Goal: Navigation & Orientation: Find specific page/section

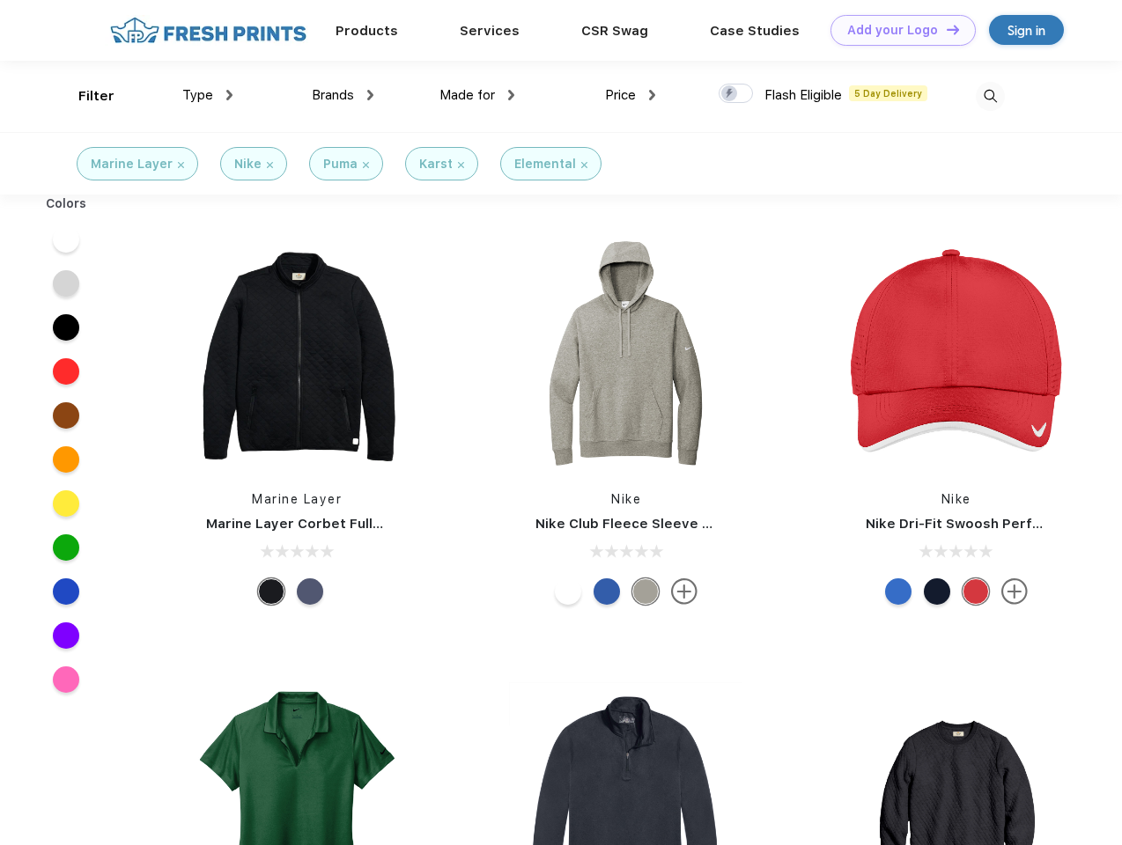
scroll to position [1, 0]
click at [897, 30] on link "Add your Logo Design Tool" at bounding box center [902, 30] width 145 height 31
click at [0, 0] on div "Design Tool" at bounding box center [0, 0] width 0 height 0
click at [945, 29] on link "Add your Logo Design Tool" at bounding box center [902, 30] width 145 height 31
click at [85, 96] on div "Filter" at bounding box center [96, 96] width 36 height 20
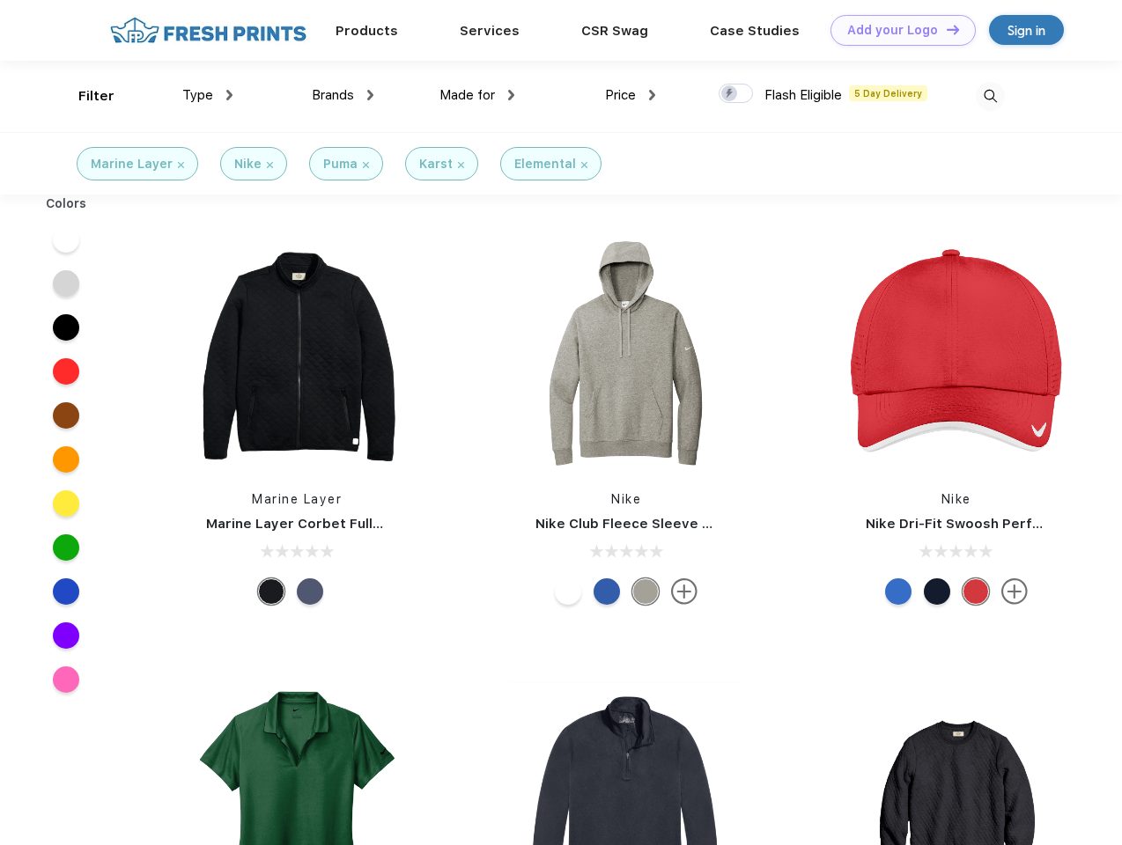
click at [208, 95] on span "Type" at bounding box center [197, 95] width 31 height 16
click at [343, 95] on span "Brands" at bounding box center [333, 95] width 42 height 16
click at [477, 95] on span "Made for" at bounding box center [466, 95] width 55 height 16
click at [631, 95] on span "Price" at bounding box center [620, 95] width 31 height 16
click at [736, 94] on div at bounding box center [736, 93] width 34 height 19
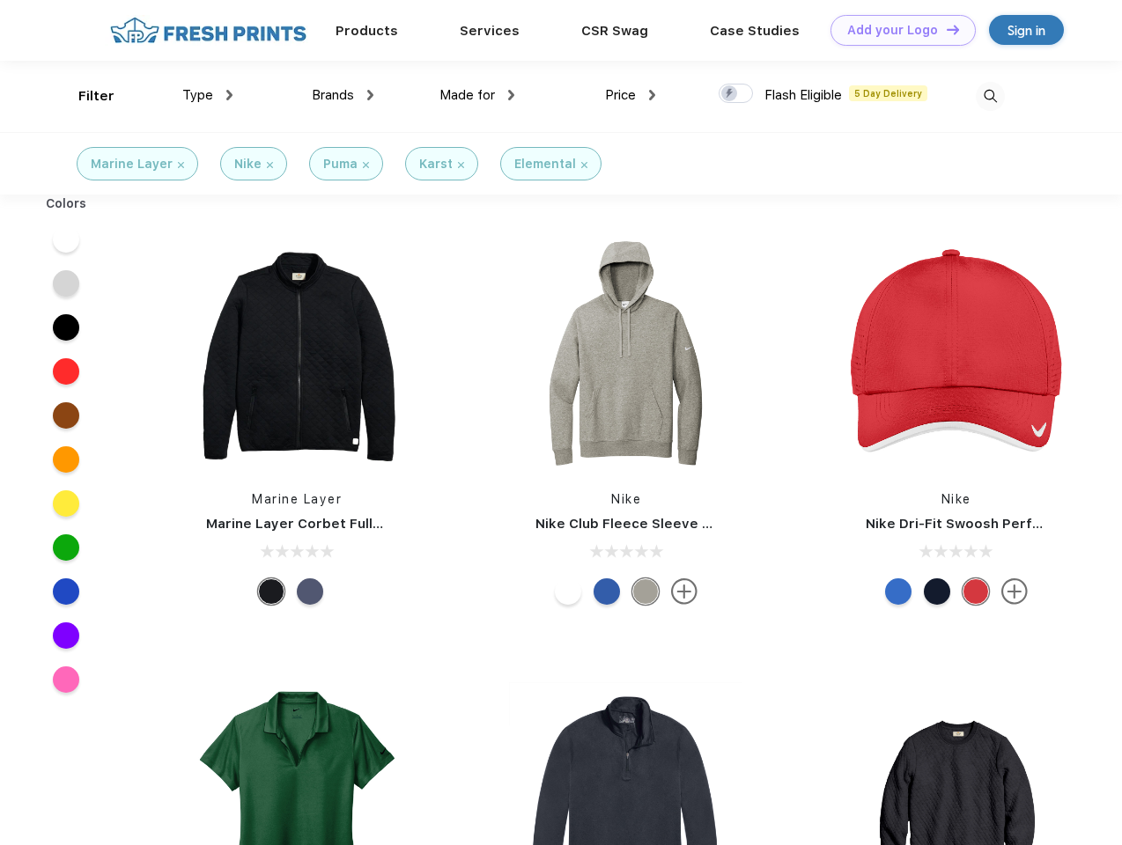
click at [730, 94] on input "checkbox" at bounding box center [724, 88] width 11 height 11
click at [990, 96] on img at bounding box center [990, 96] width 29 height 29
